Goal: Task Accomplishment & Management: Use online tool/utility

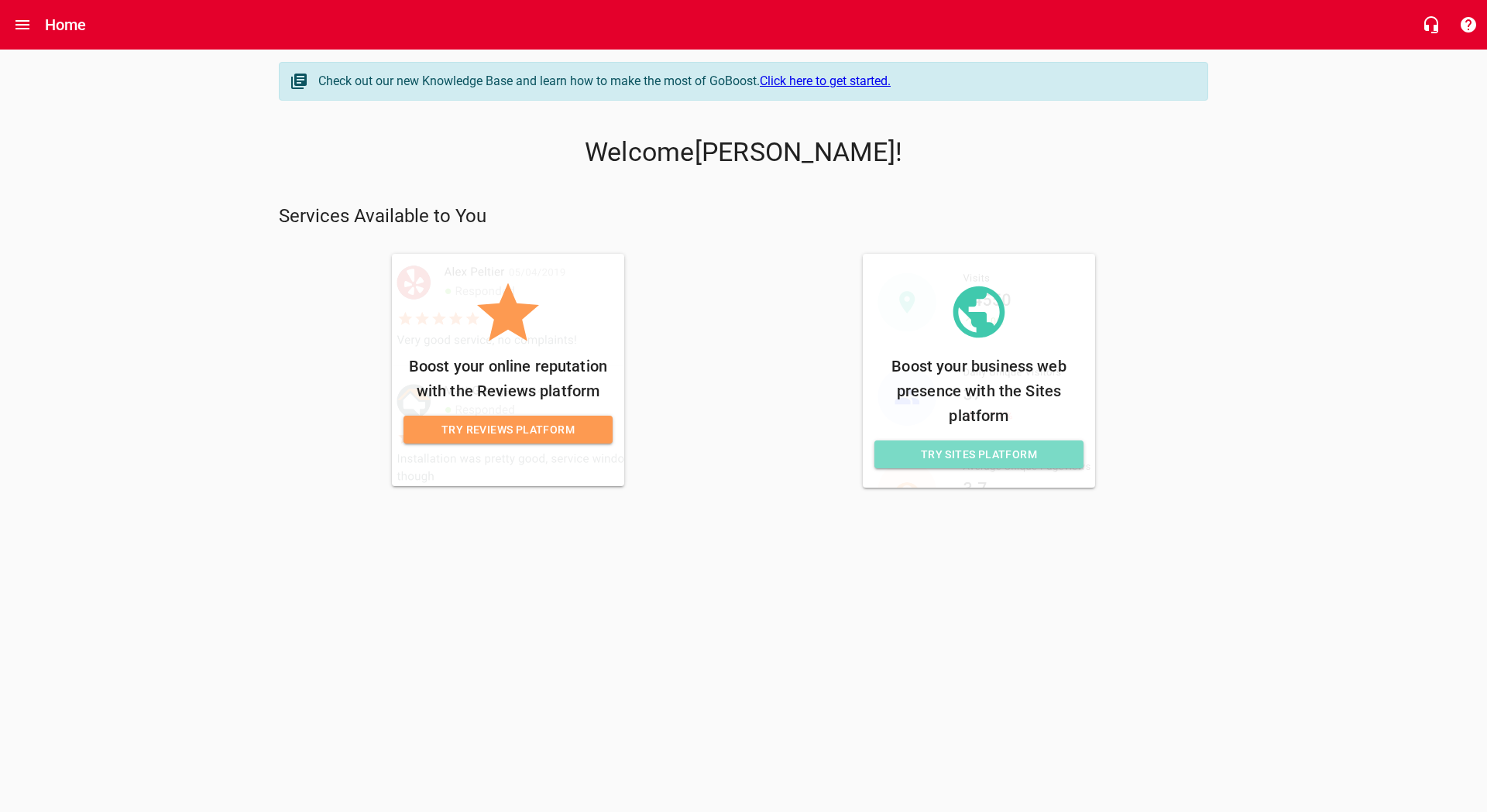
click at [1001, 464] on span "Try Sites Platform" at bounding box center [978, 454] width 184 height 19
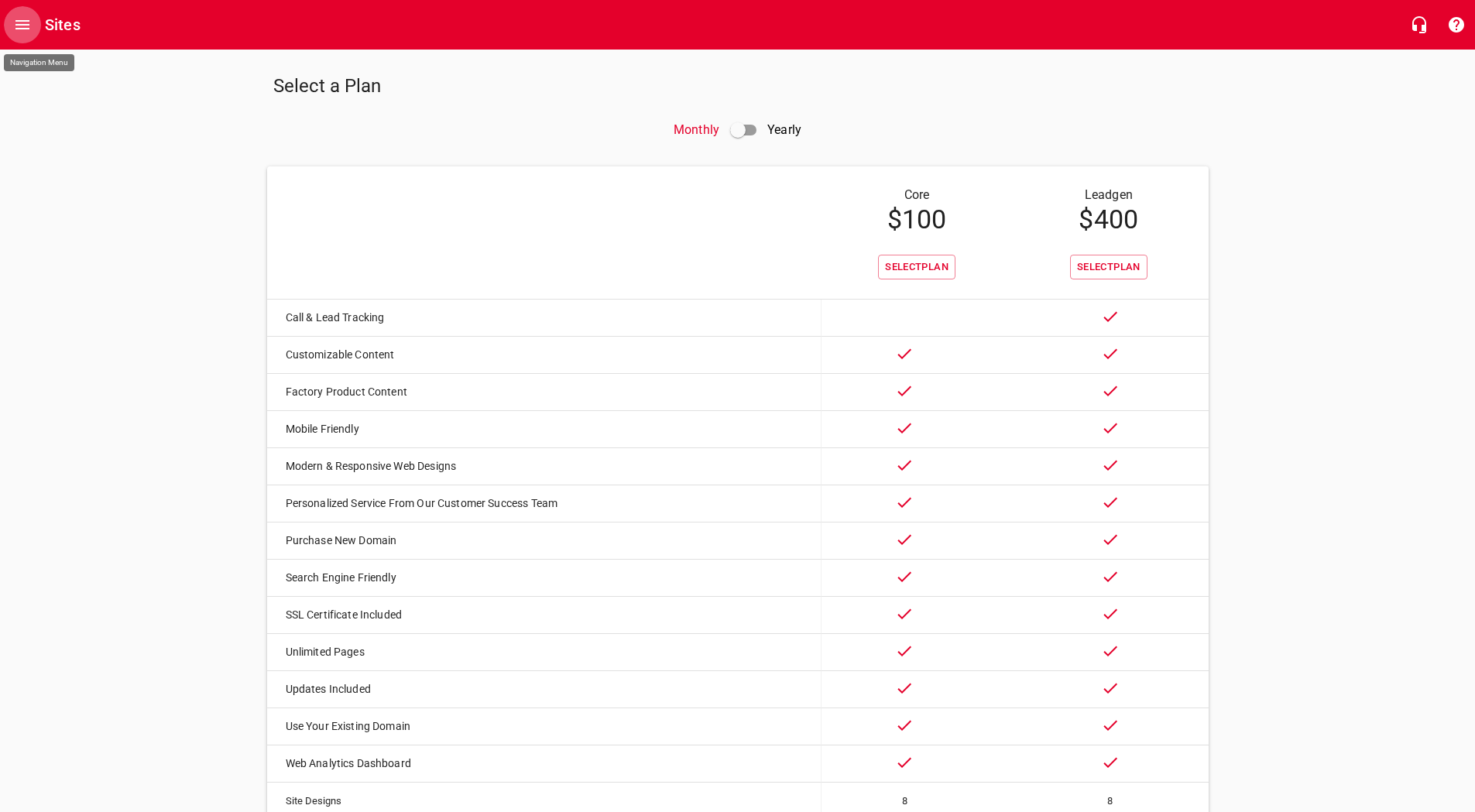
click at [19, 34] on icon "Open drawer" at bounding box center [22, 25] width 18 height 18
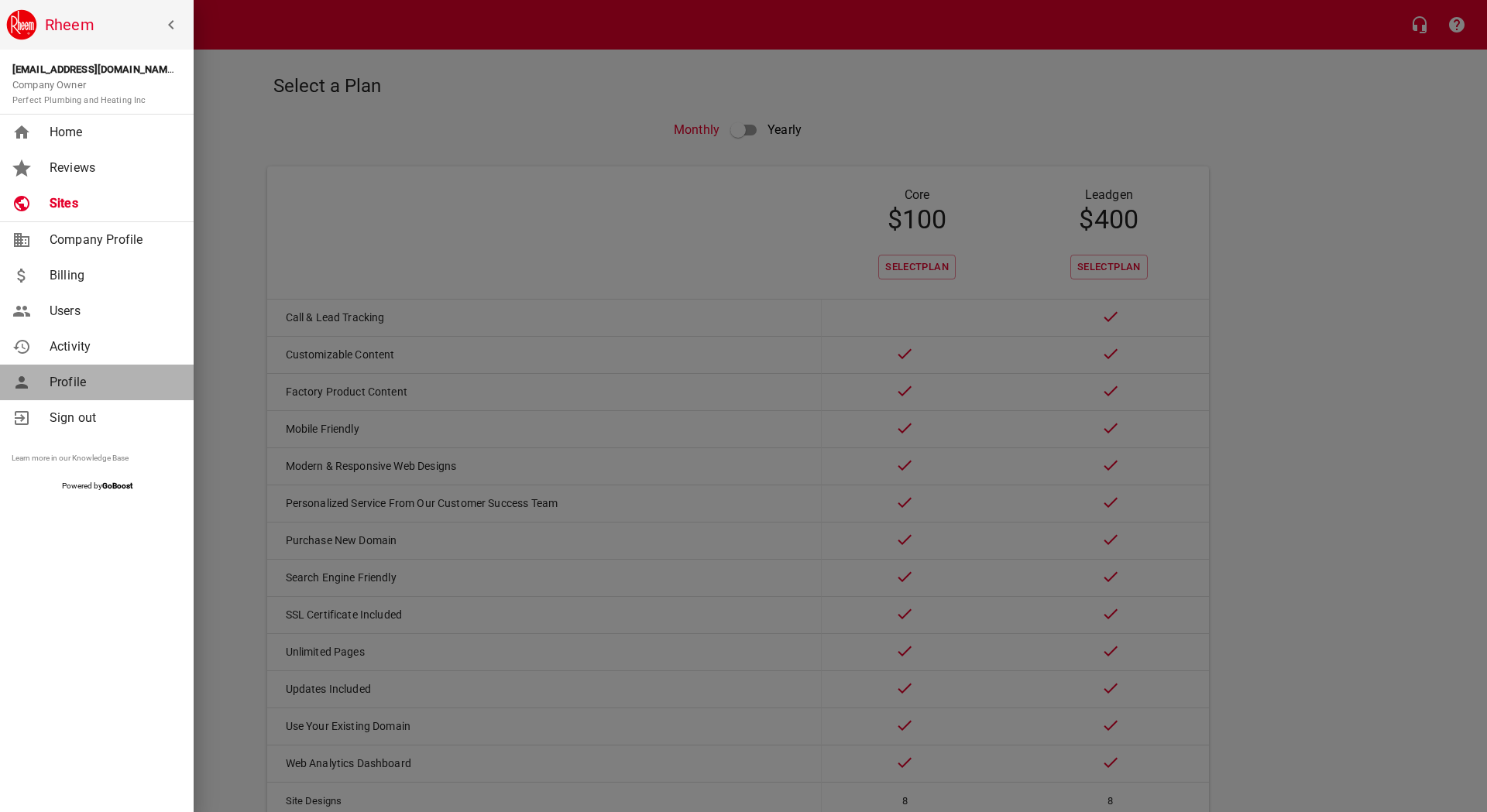
click at [74, 370] on link "Profile" at bounding box center [96, 381] width 193 height 35
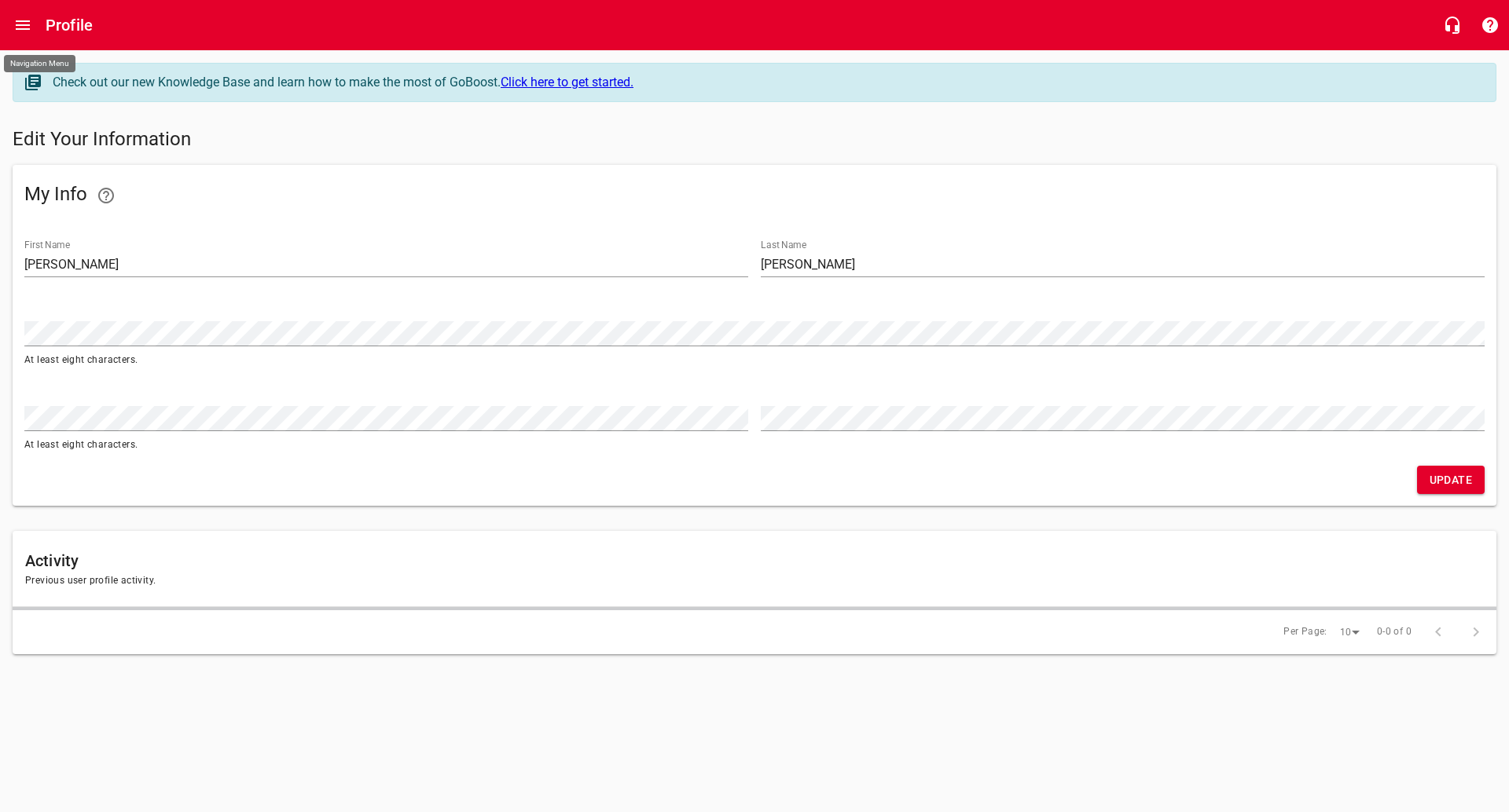
click at [28, 19] on icon "Open drawer" at bounding box center [22, 25] width 18 height 18
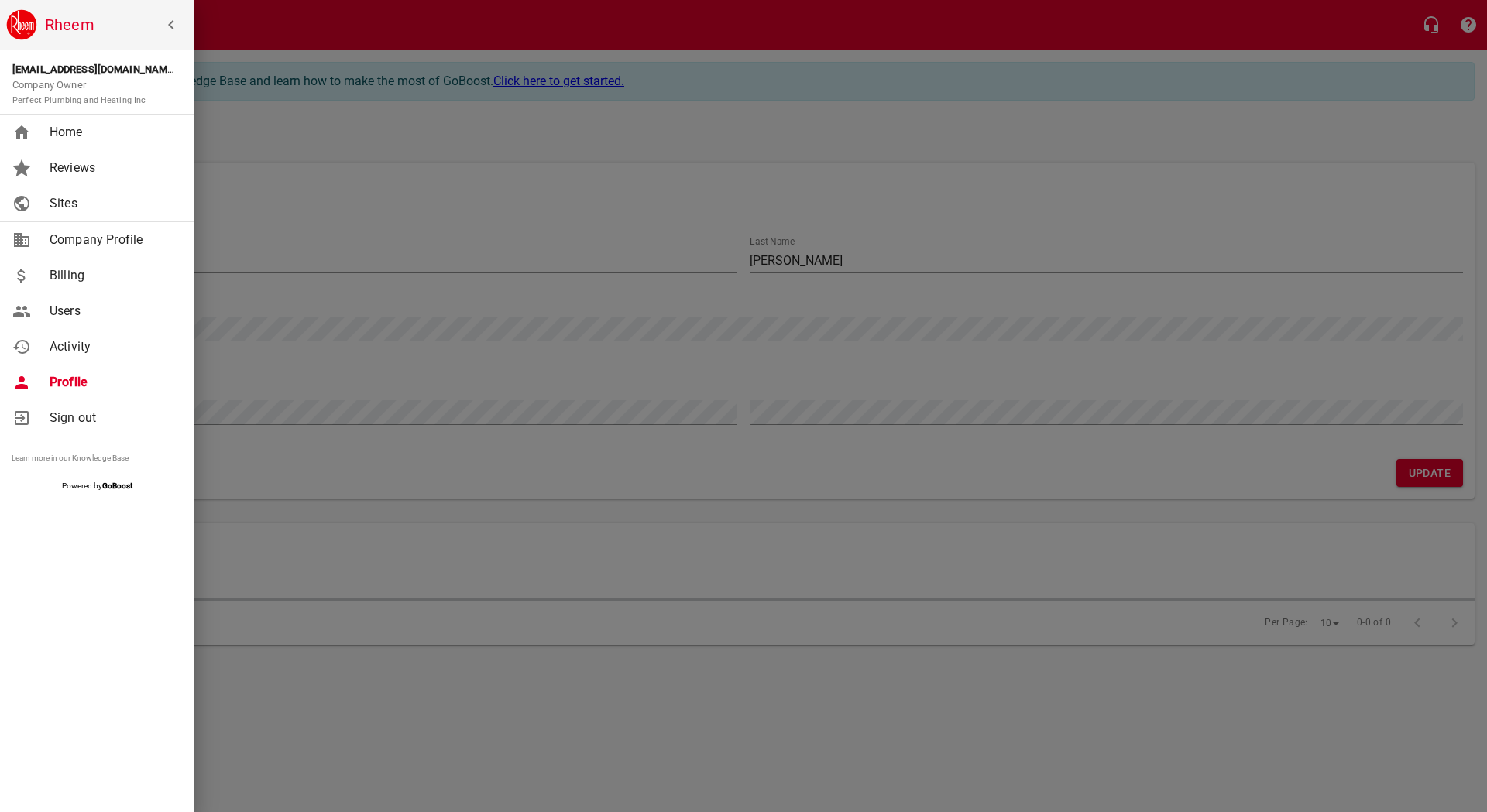
click at [69, 208] on span "Sites" at bounding box center [113, 203] width 125 height 18
